Goal: Check status: Check status

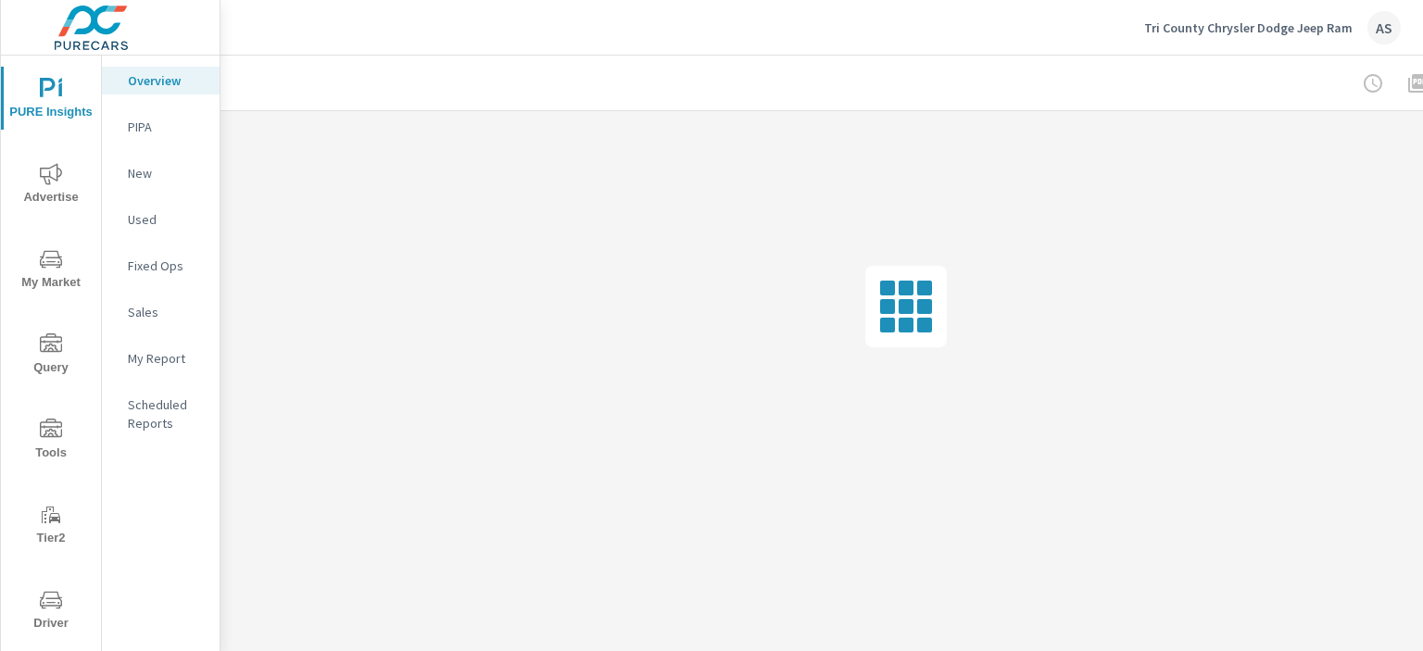
click at [53, 602] on icon "nav menu" at bounding box center [51, 600] width 22 height 22
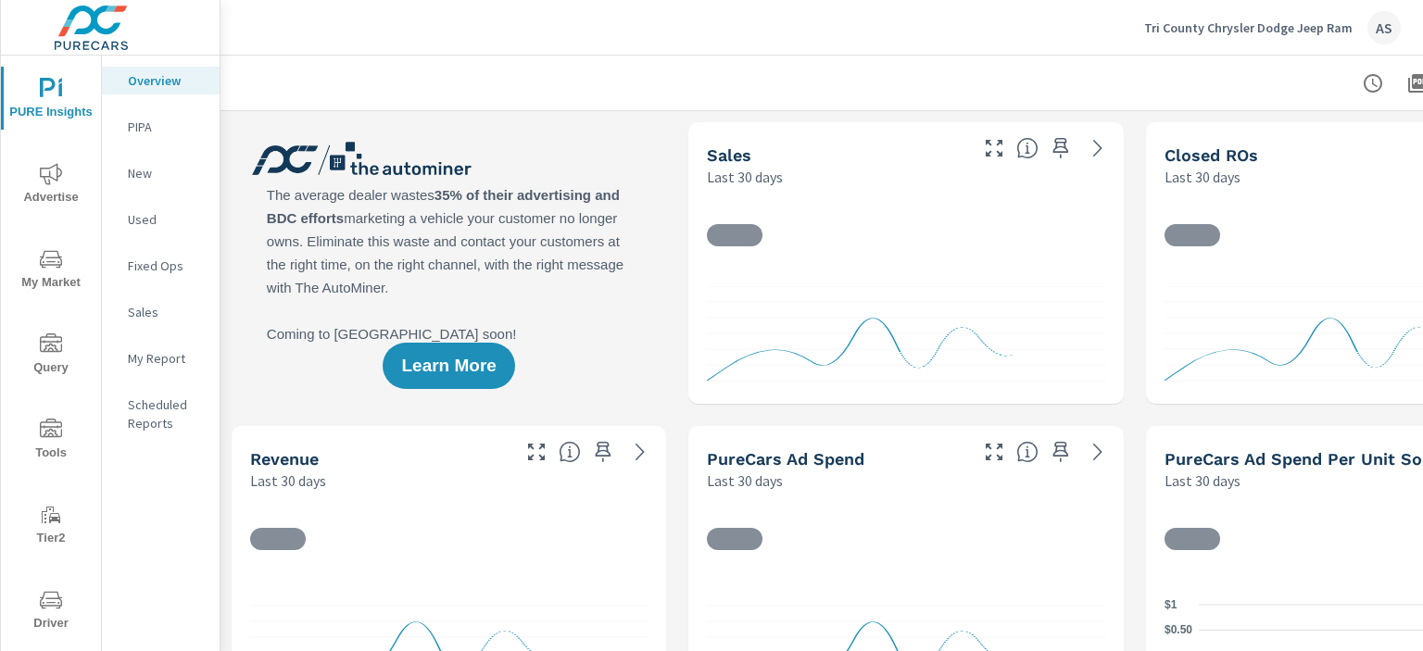
click at [51, 609] on icon "nav menu" at bounding box center [51, 600] width 22 height 22
